Goal: Book appointment/travel/reservation

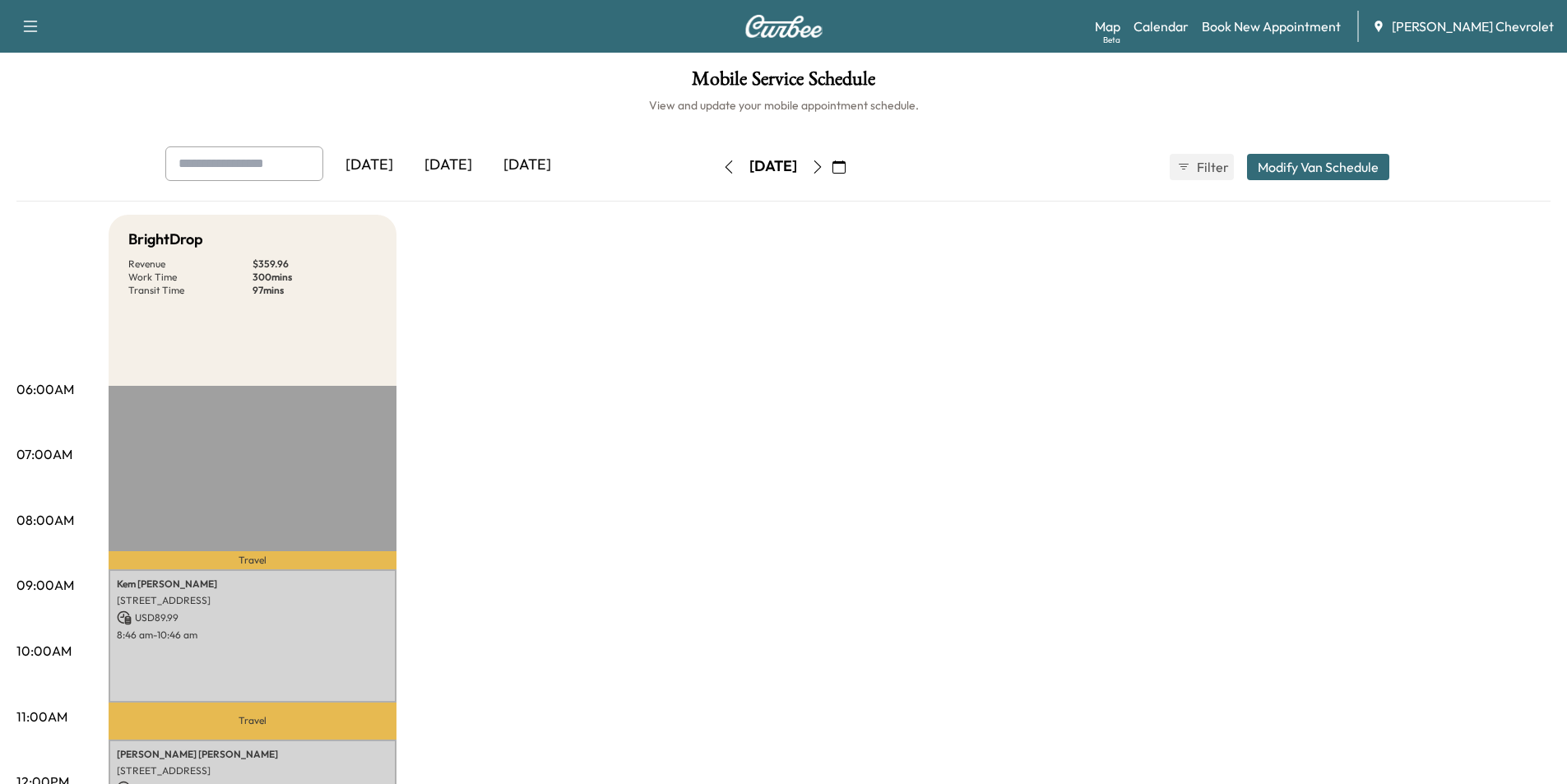
drag, startPoint x: 451, startPoint y: 166, endPoint x: 504, endPoint y: 378, distance: 218.5
click at [452, 167] on div "[DATE]" at bounding box center [448, 166] width 79 height 38
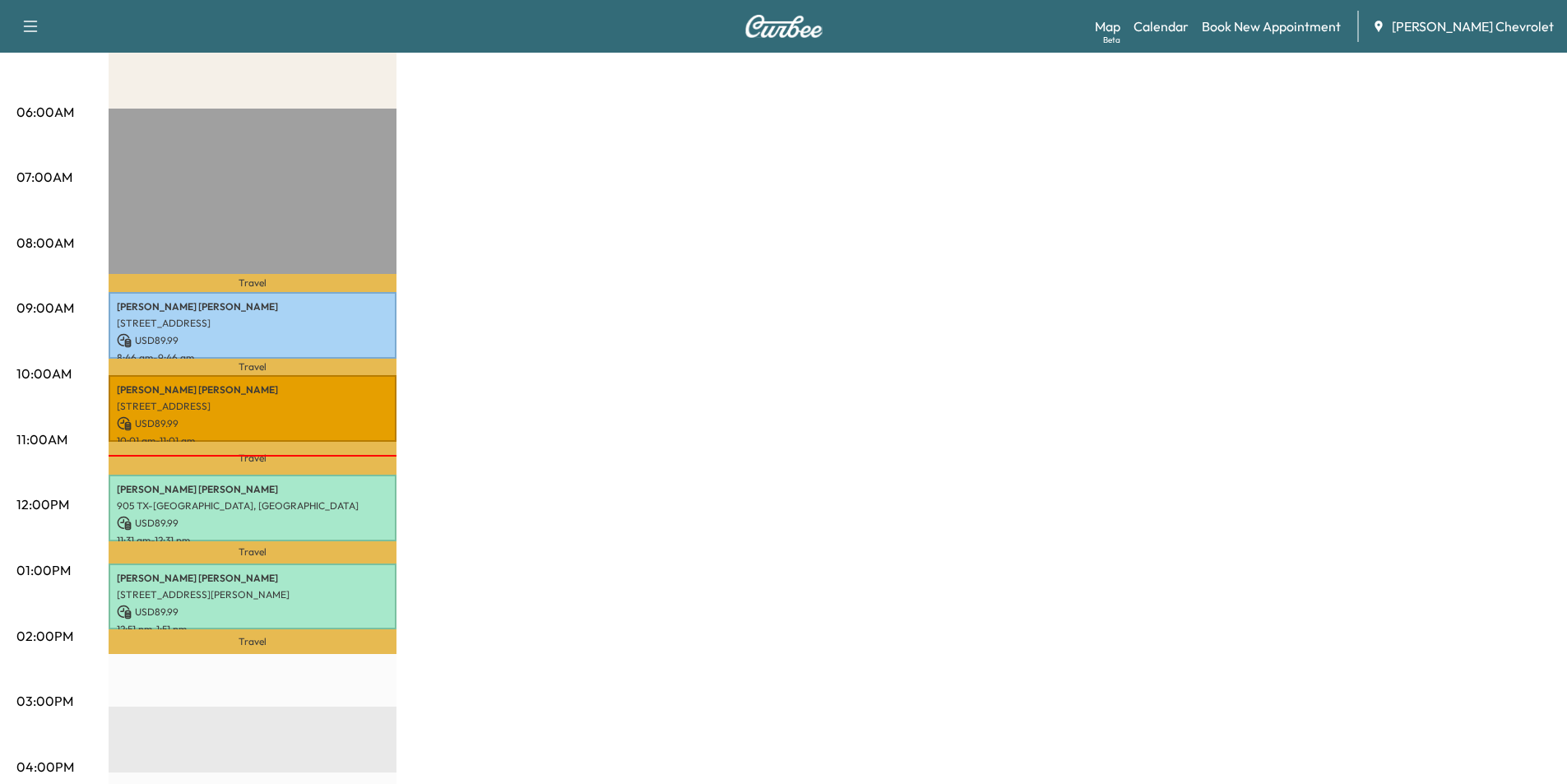
scroll to position [82, 0]
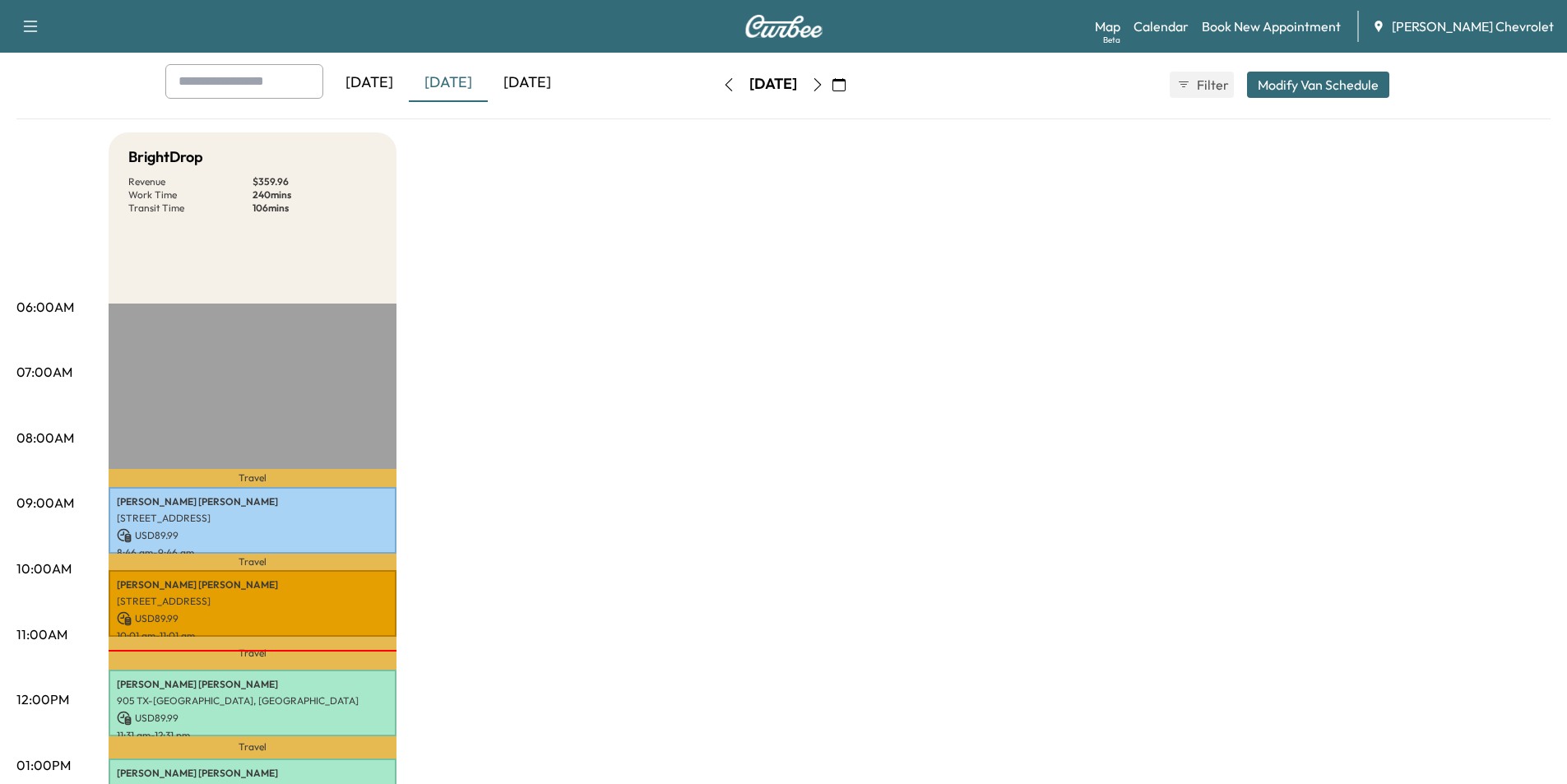
click at [451, 83] on div "[DATE]" at bounding box center [448, 83] width 79 height 38
drag, startPoint x: 531, startPoint y: 89, endPoint x: 485, endPoint y: 81, distance: 46.7
click at [532, 88] on div "[DATE]" at bounding box center [527, 83] width 79 height 38
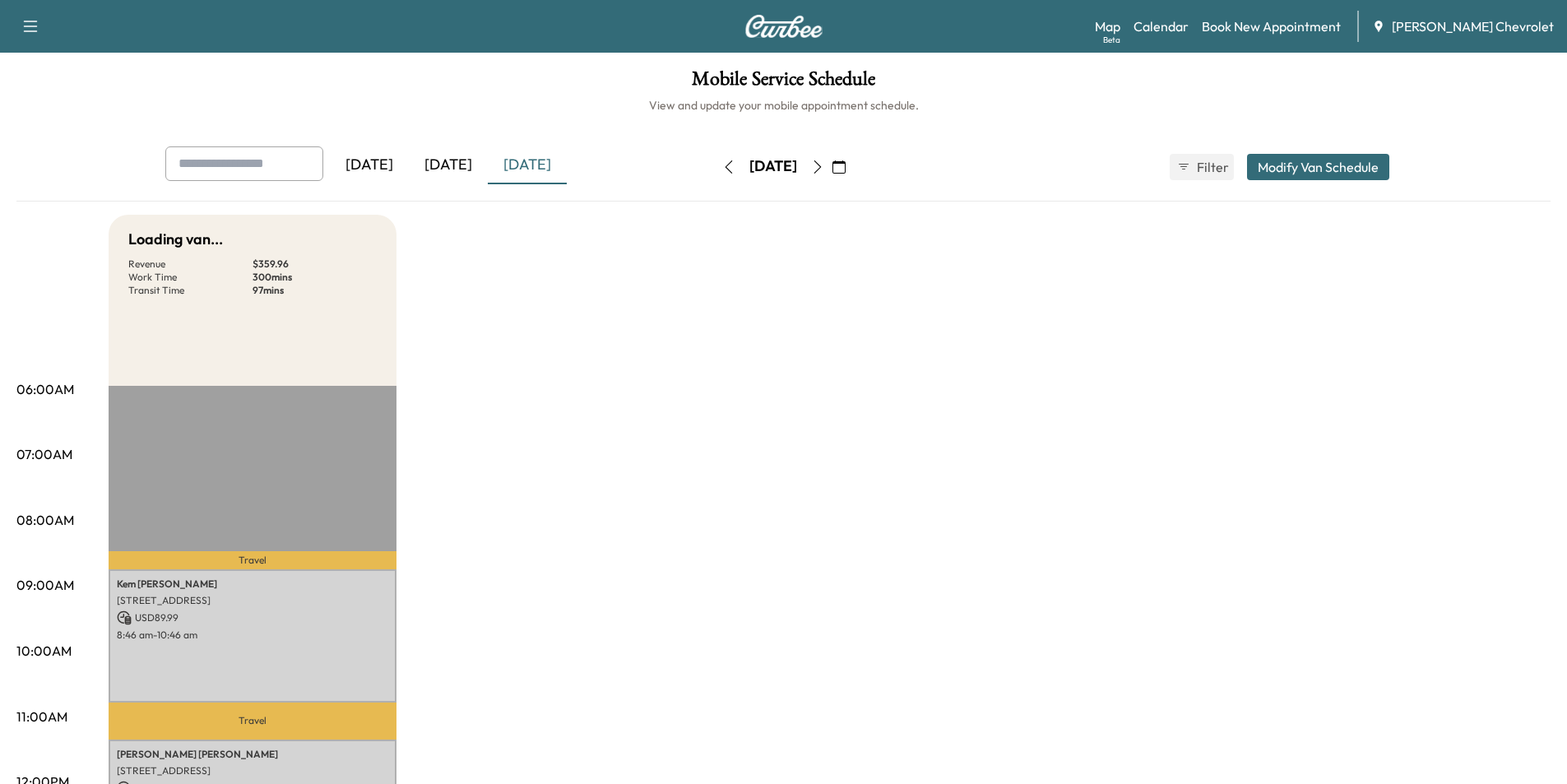
click at [461, 161] on div "[DATE]" at bounding box center [448, 166] width 79 height 38
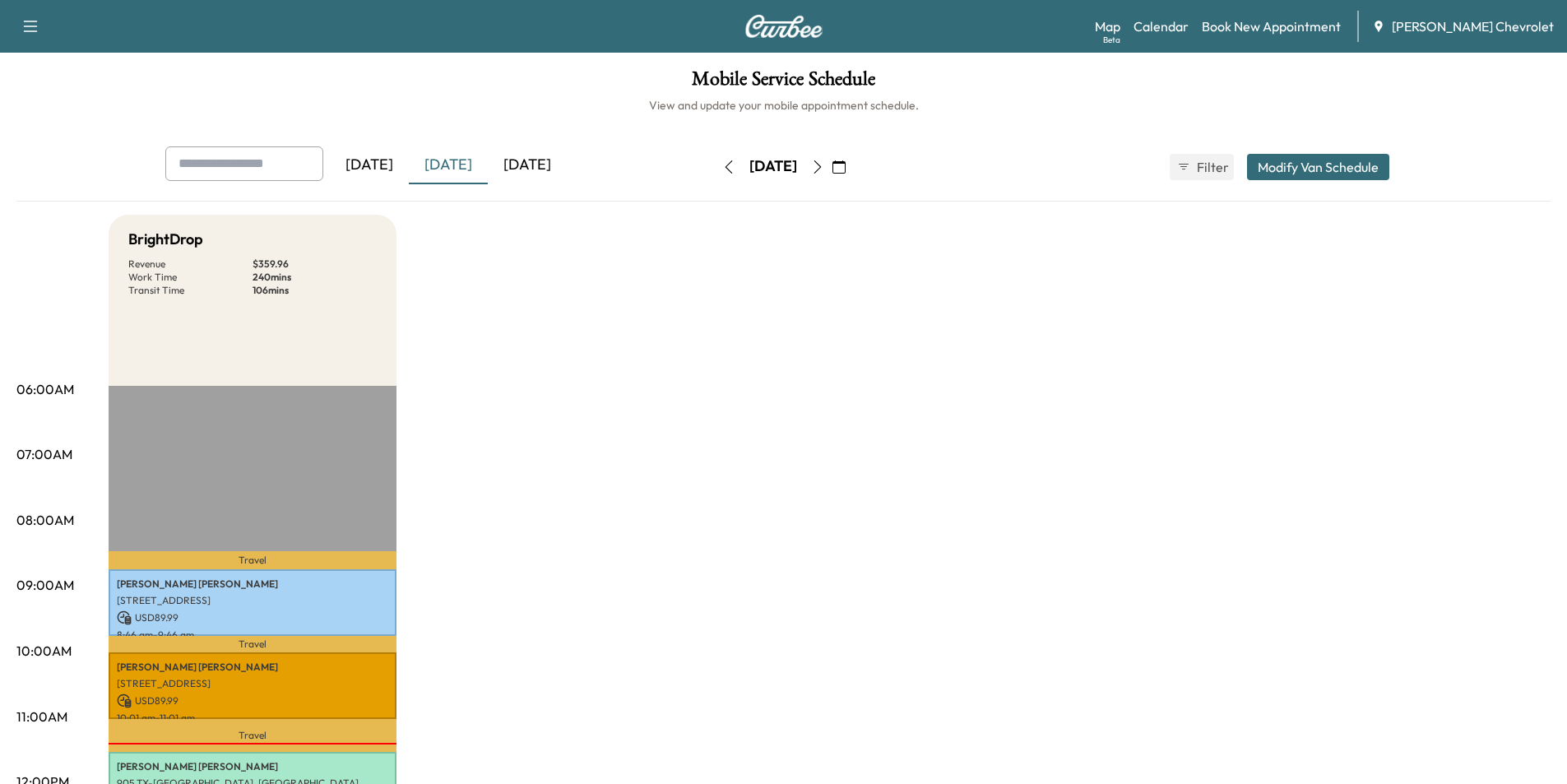
click at [821, 171] on icon "button" at bounding box center [817, 167] width 8 height 13
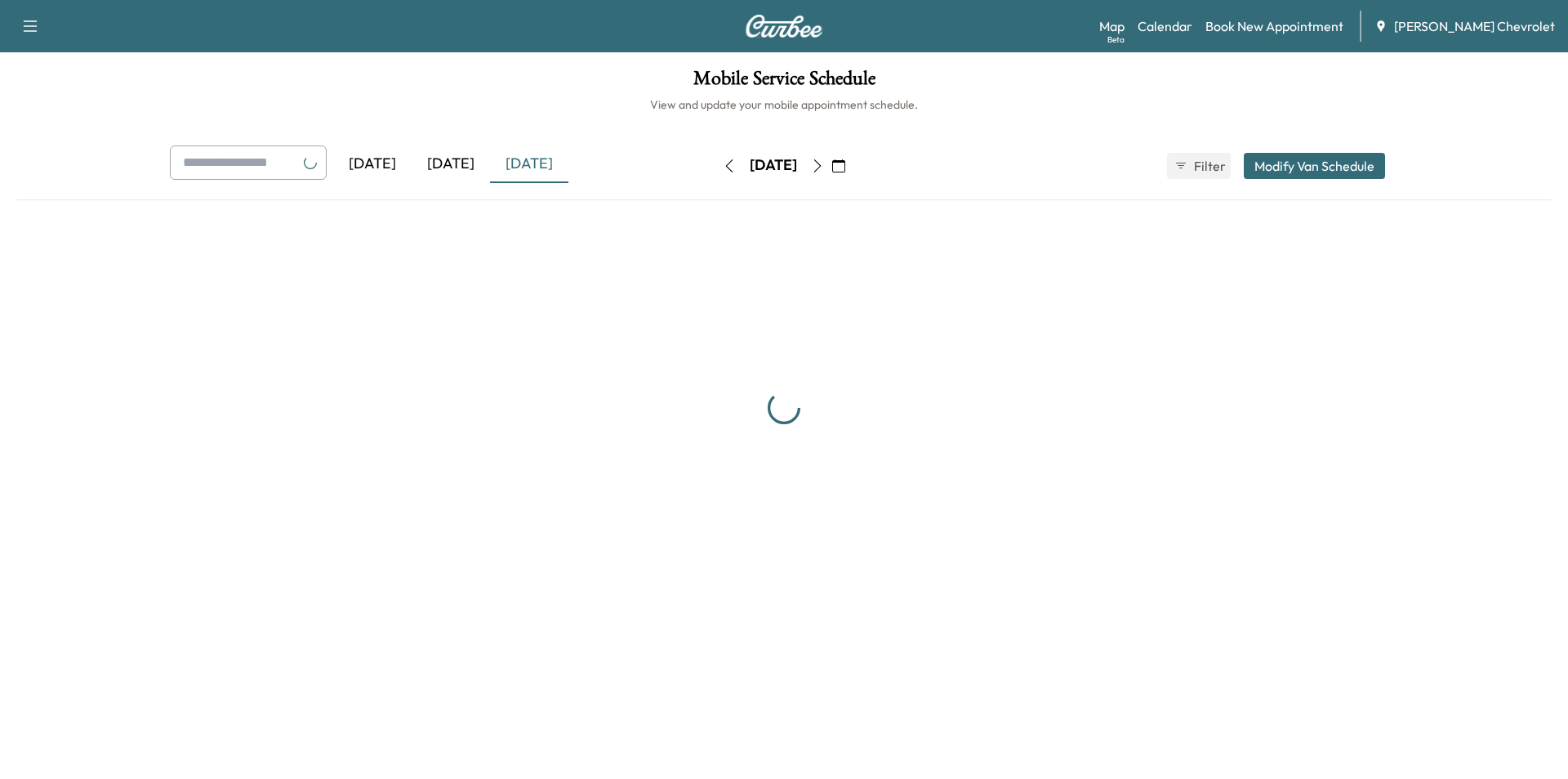
click at [825, 170] on icon "button" at bounding box center [817, 166] width 13 height 13
click at [853, 170] on button "button" at bounding box center [839, 166] width 28 height 26
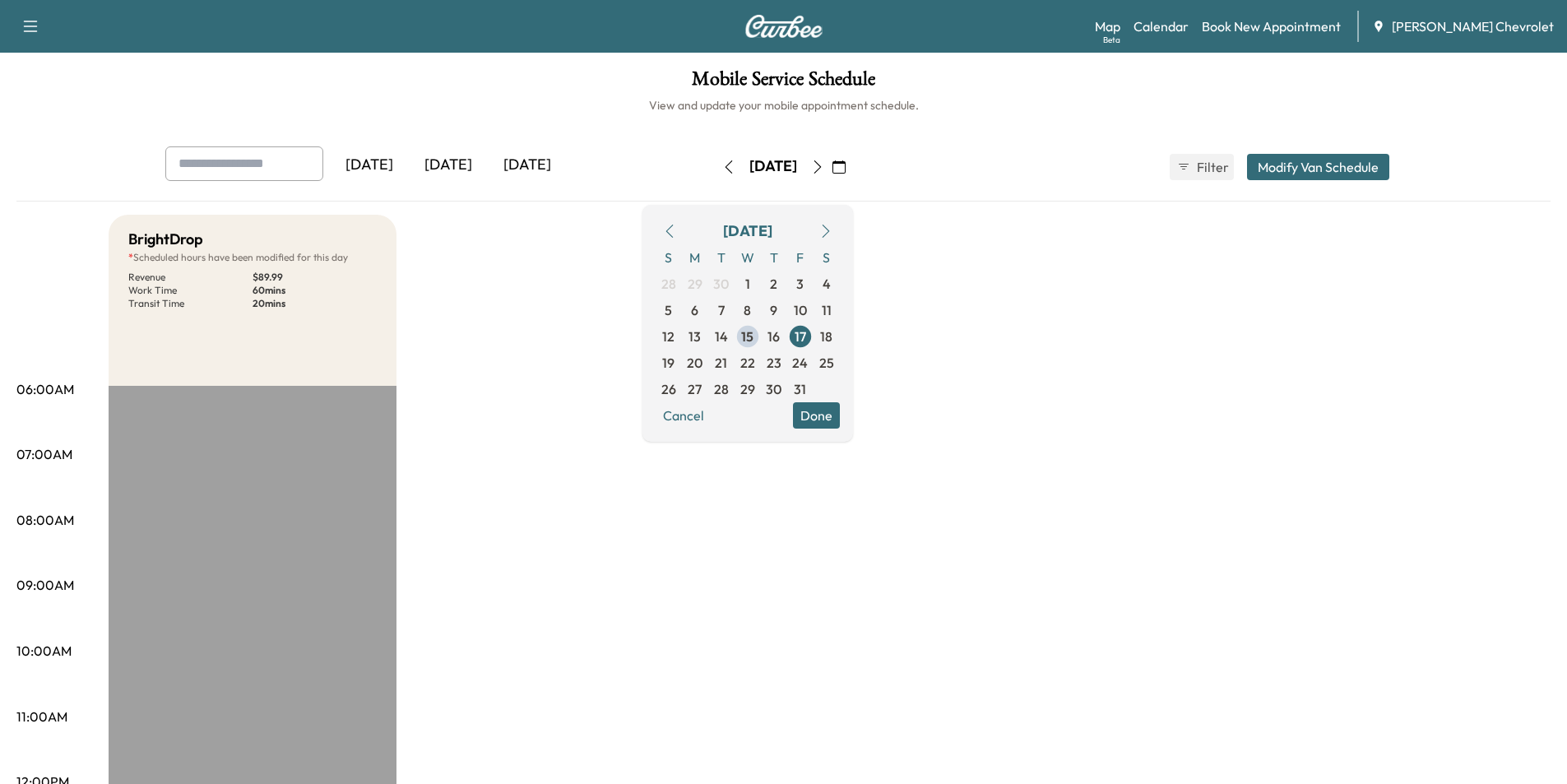
click at [824, 170] on icon "button" at bounding box center [817, 167] width 13 height 13
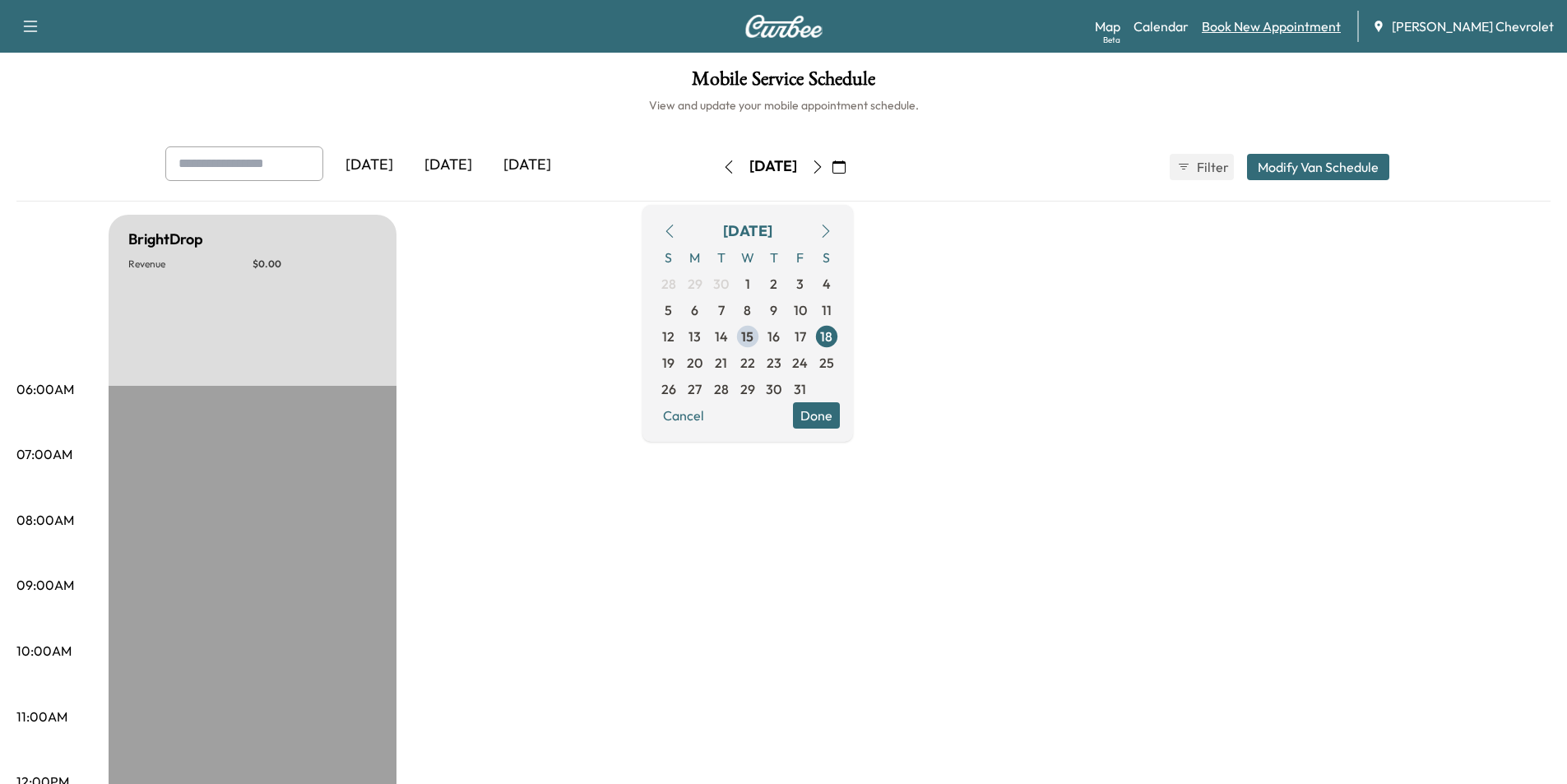
click at [1299, 24] on link "Book New Appointment" at bounding box center [1272, 26] width 139 height 20
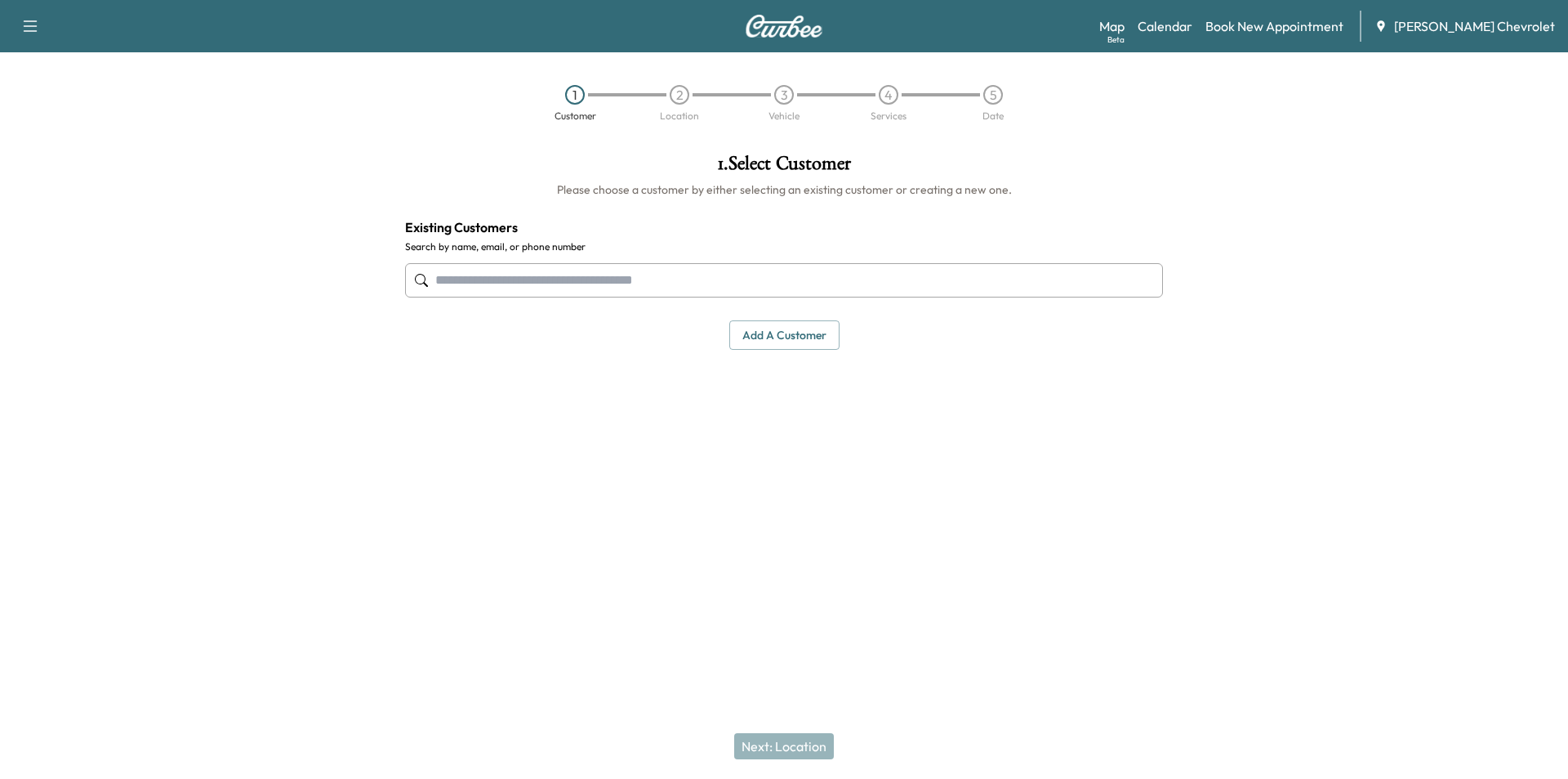
click at [618, 280] on input "text" at bounding box center [784, 280] width 758 height 35
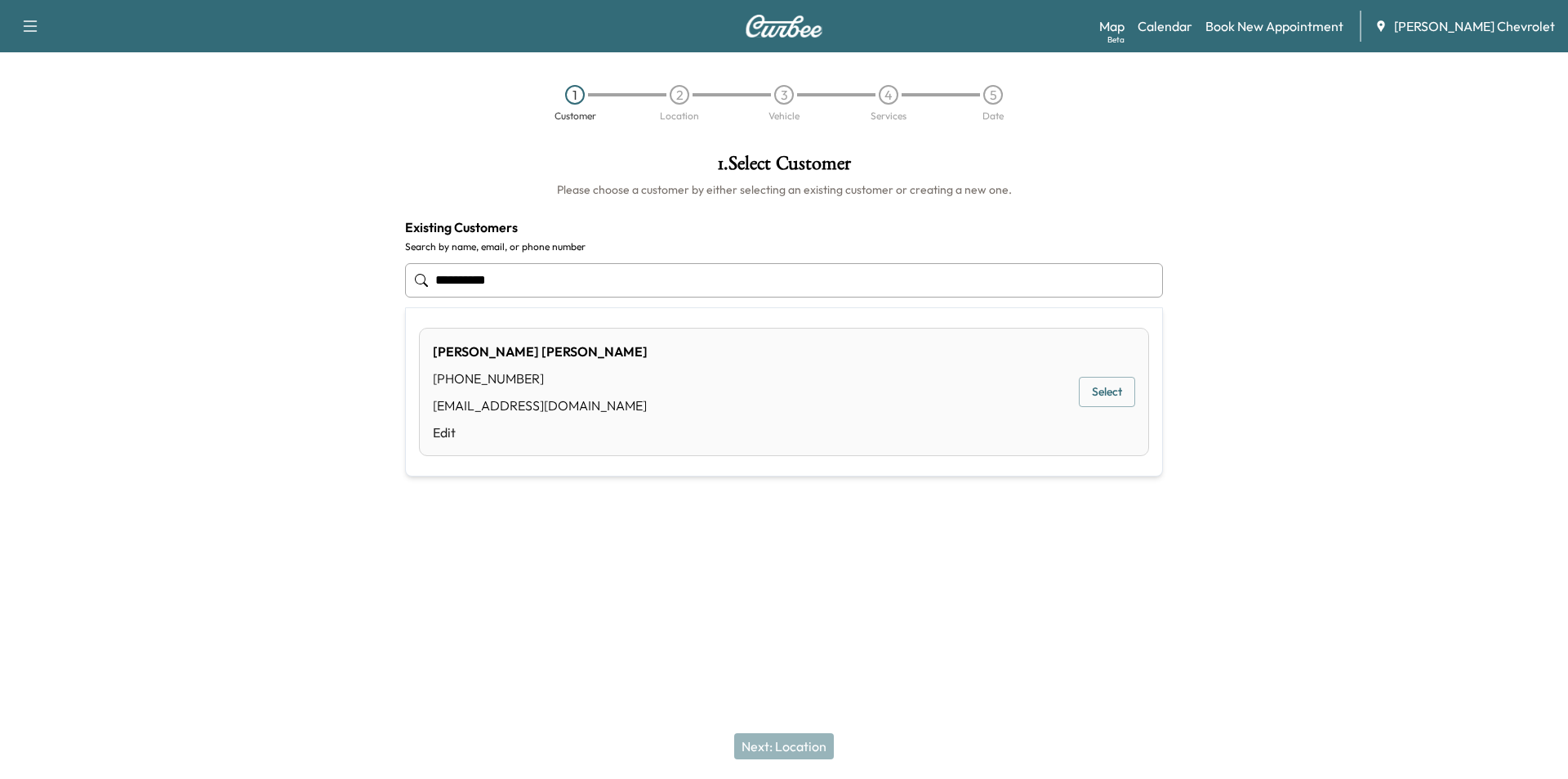
click at [1104, 393] on button "Select" at bounding box center [1107, 392] width 56 height 30
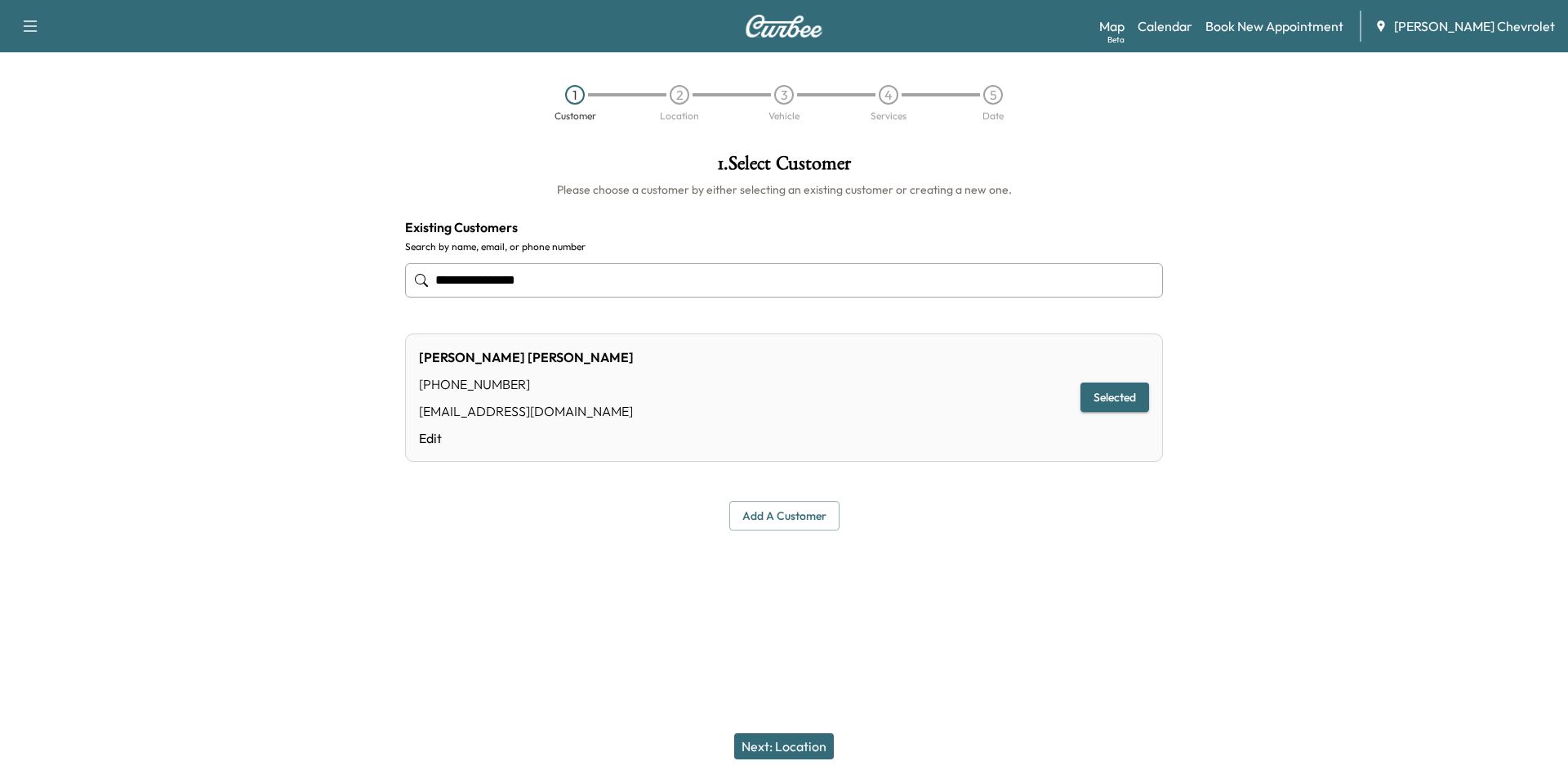
type input "**********"
click at [774, 746] on button "Next: Location" at bounding box center [784, 746] width 100 height 26
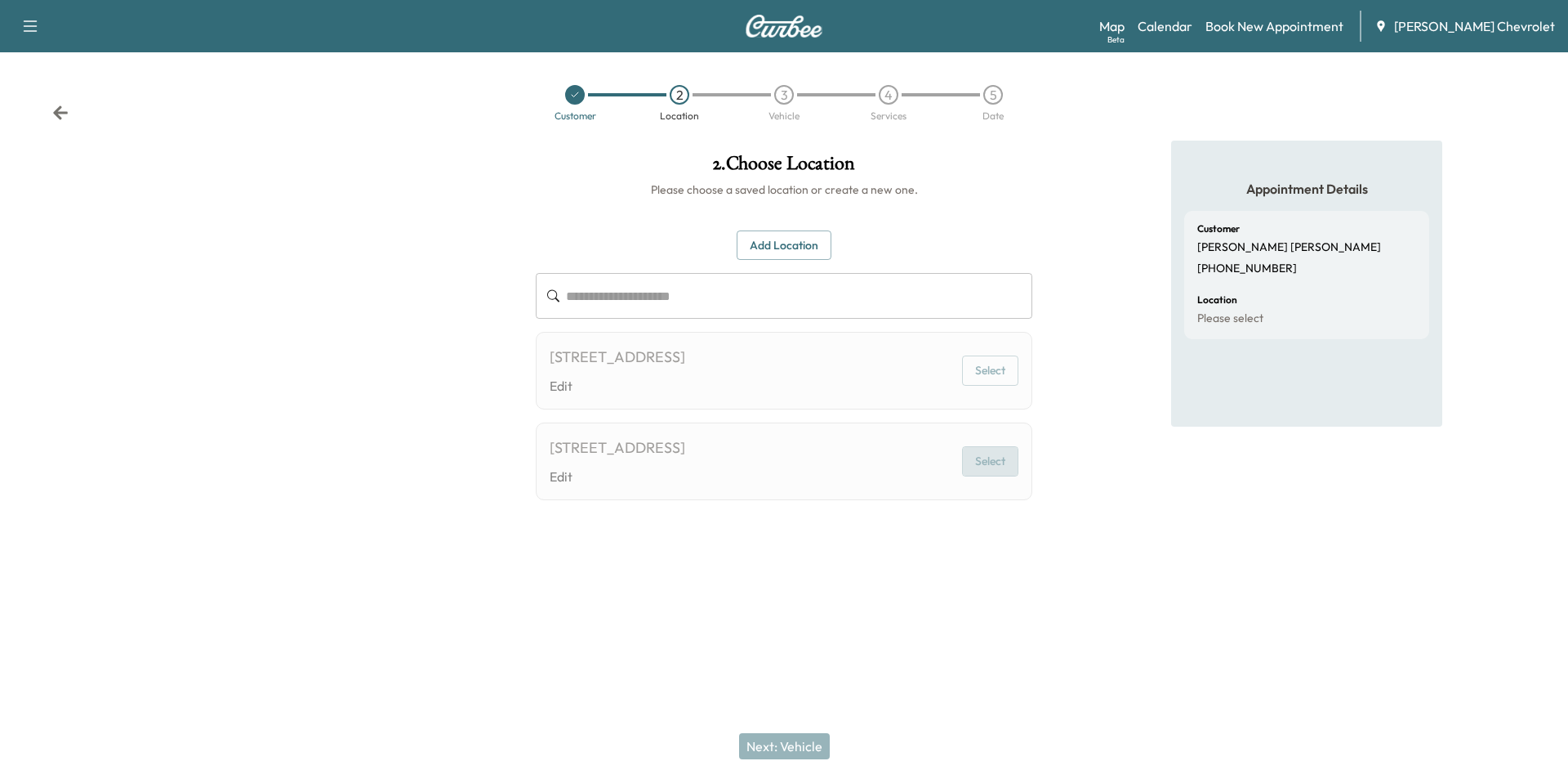
click at [971, 467] on button "Select" at bounding box center [990, 461] width 56 height 30
click at [994, 372] on button "Select" at bounding box center [990, 370] width 56 height 30
click at [814, 34] on img at bounding box center [784, 26] width 78 height 23
